Goal: Task Accomplishment & Management: Manage account settings

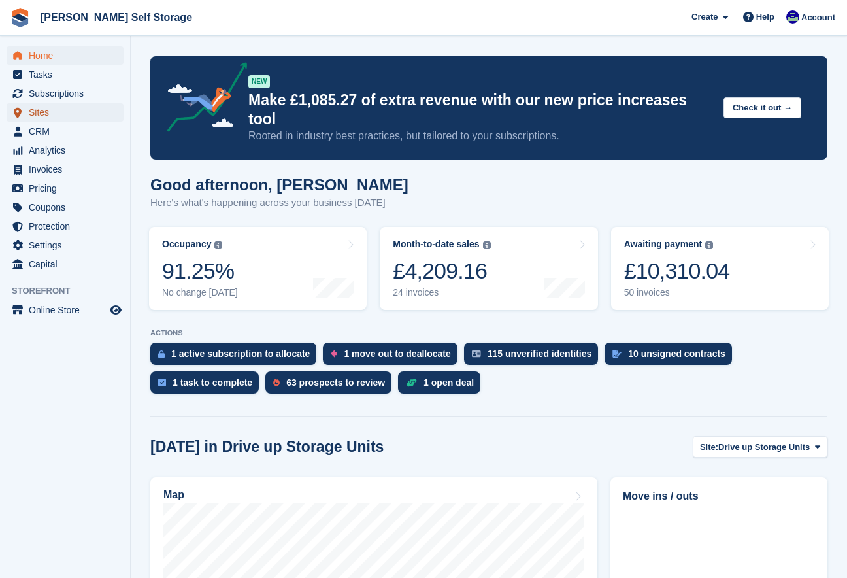
click at [37, 115] on span "Sites" at bounding box center [68, 112] width 78 height 18
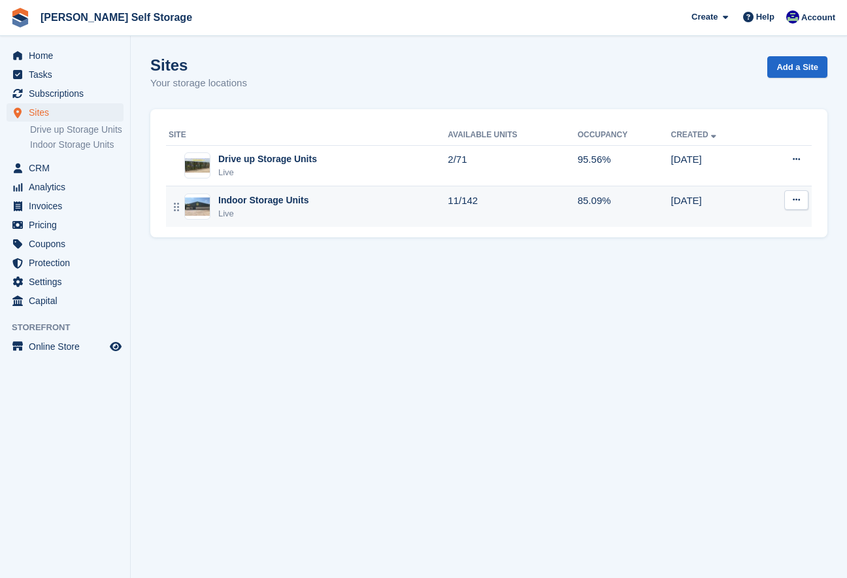
click at [267, 205] on div "Indoor Storage Units" at bounding box center [263, 201] width 90 height 14
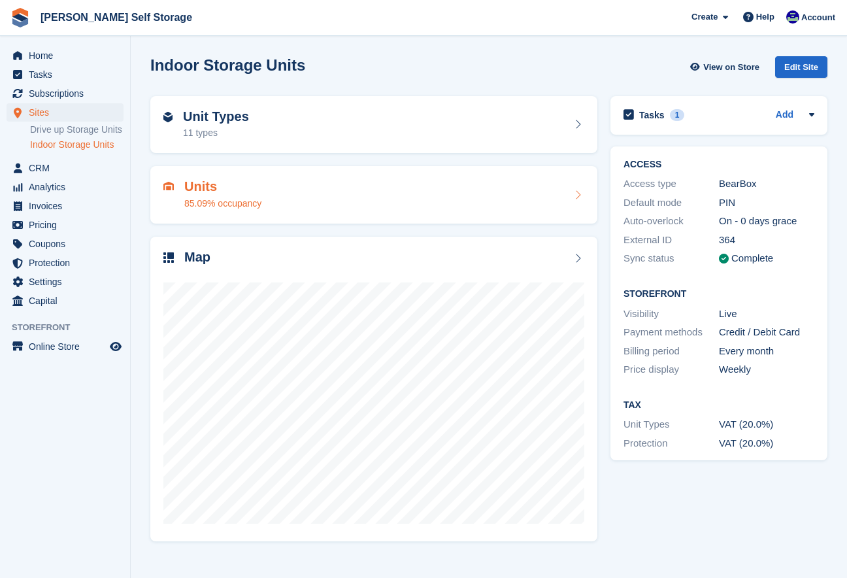
click at [275, 203] on div "Units 85.09% occupancy" at bounding box center [373, 194] width 421 height 31
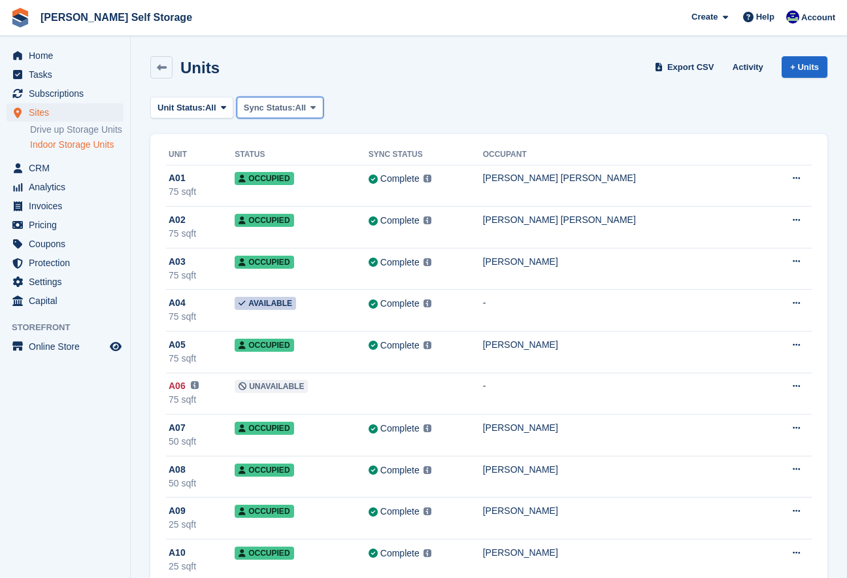
click at [316, 109] on icon at bounding box center [313, 107] width 5 height 8
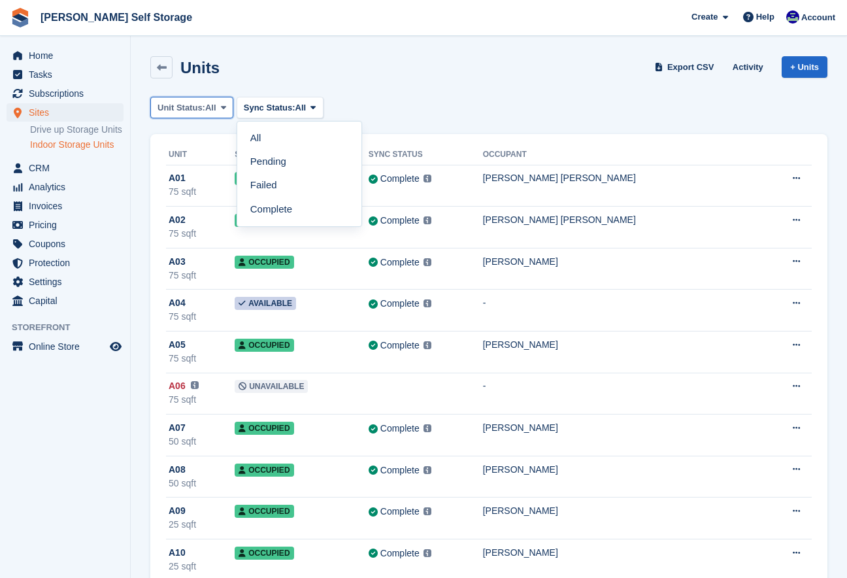
click at [226, 107] on icon at bounding box center [223, 107] width 5 height 8
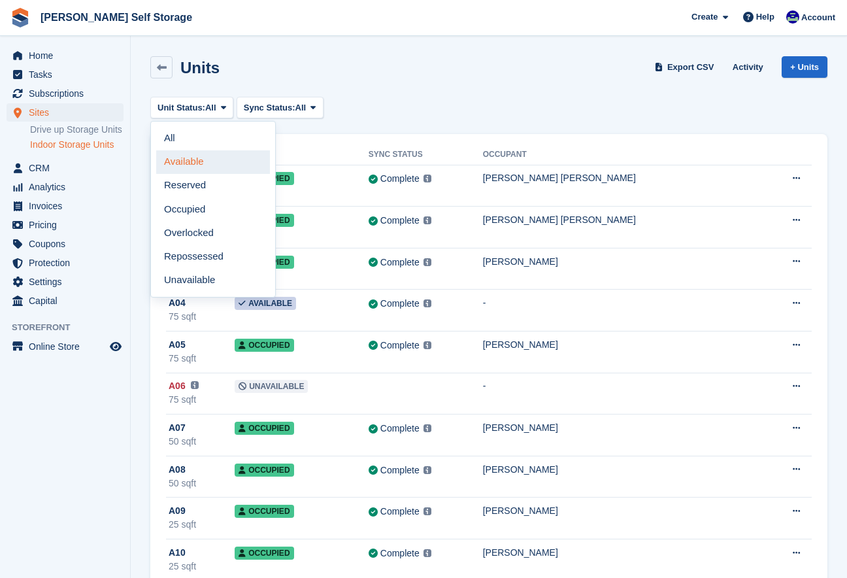
click at [201, 165] on link "Available" at bounding box center [213, 162] width 114 height 24
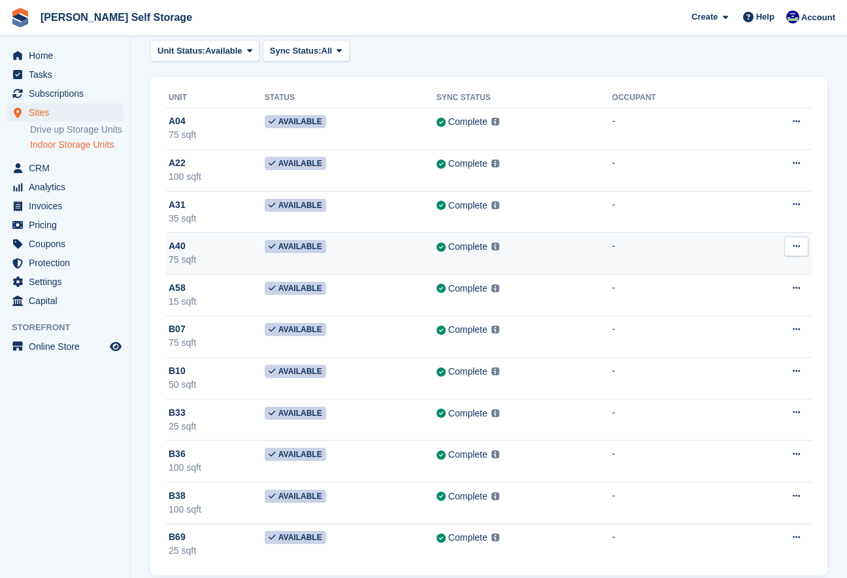
scroll to position [74, 0]
